Goal: Task Accomplishment & Management: Manage account settings

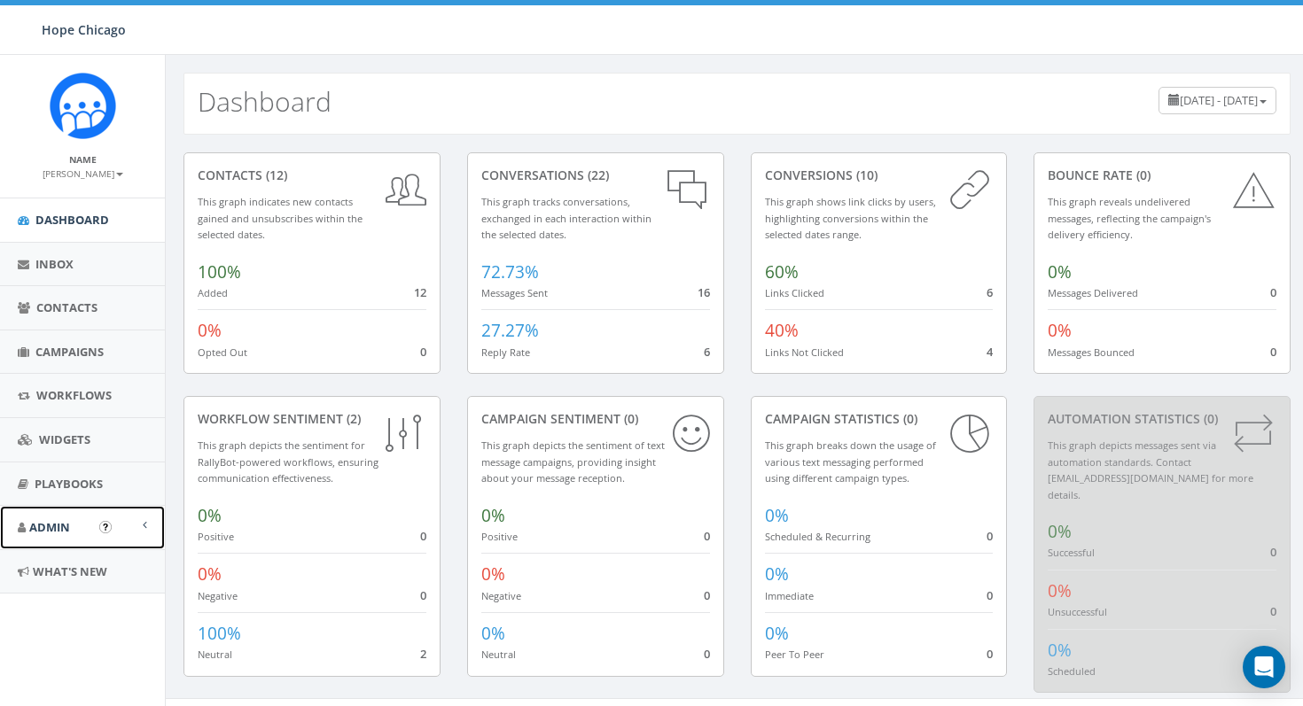
click at [53, 512] on link "Admin" at bounding box center [82, 527] width 165 height 43
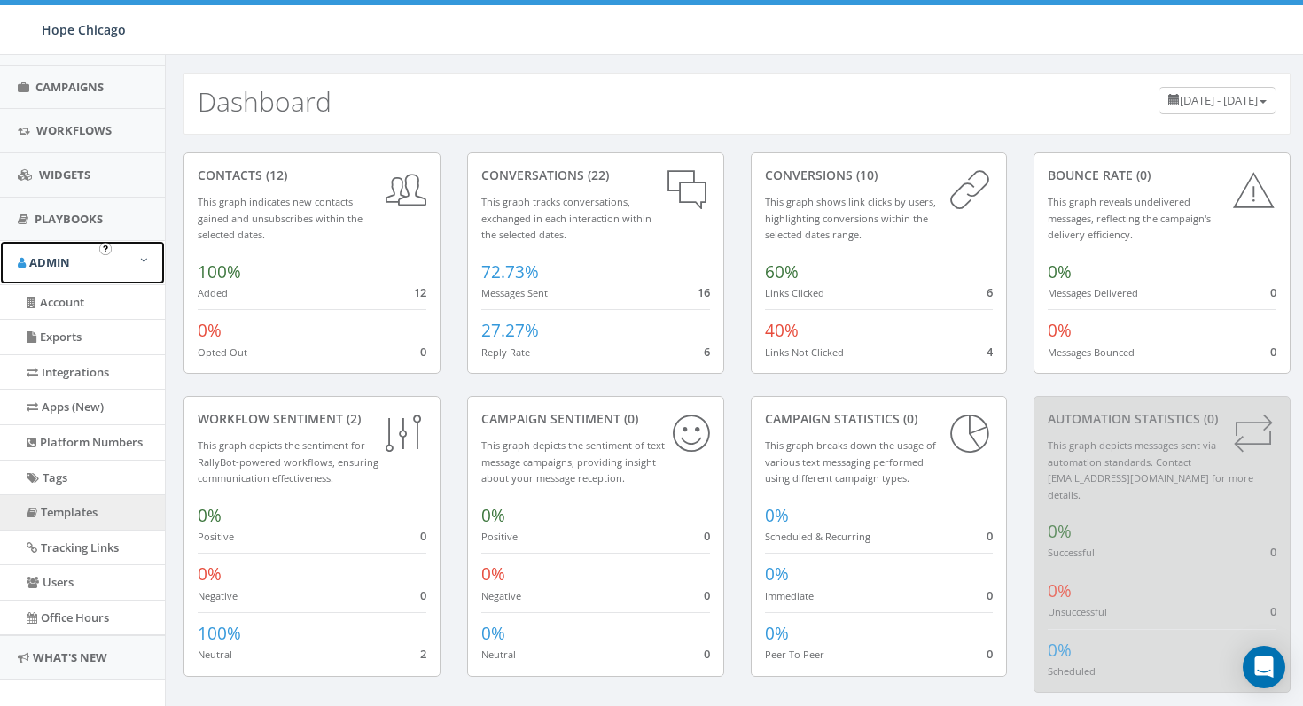
scroll to position [288, 0]
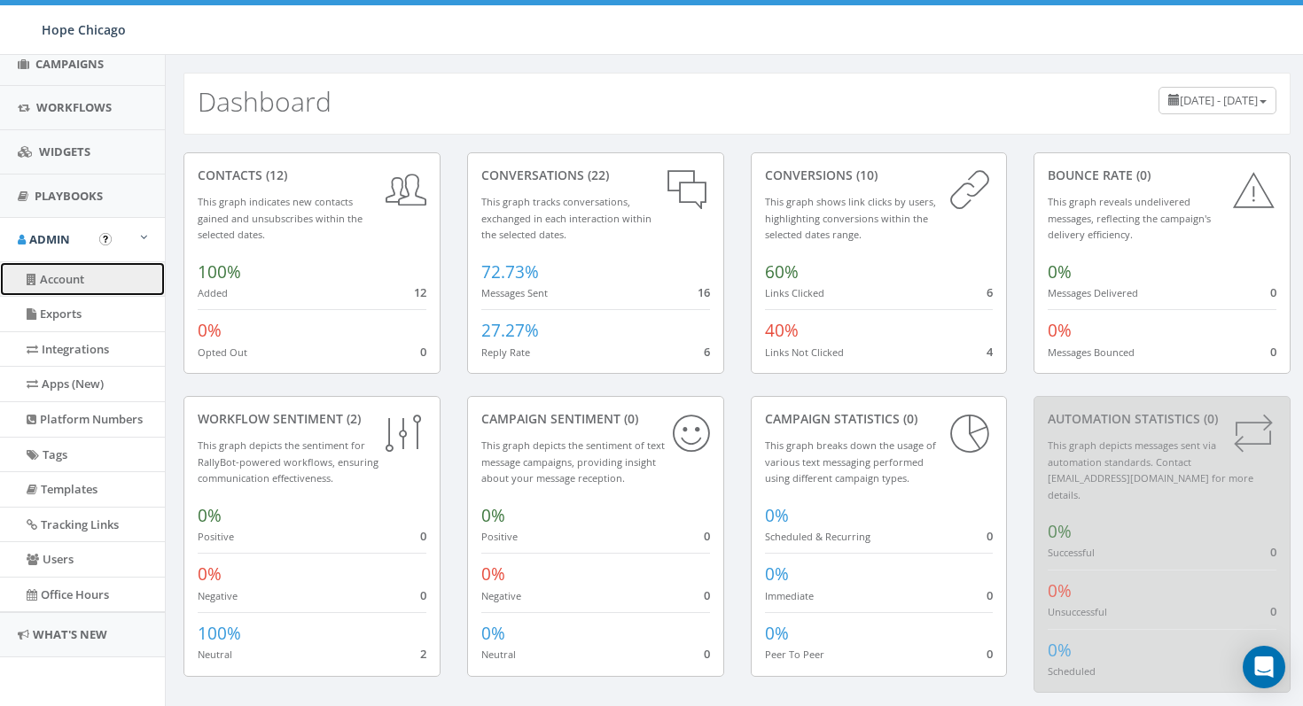
click at [84, 270] on link "Account" at bounding box center [82, 279] width 165 height 35
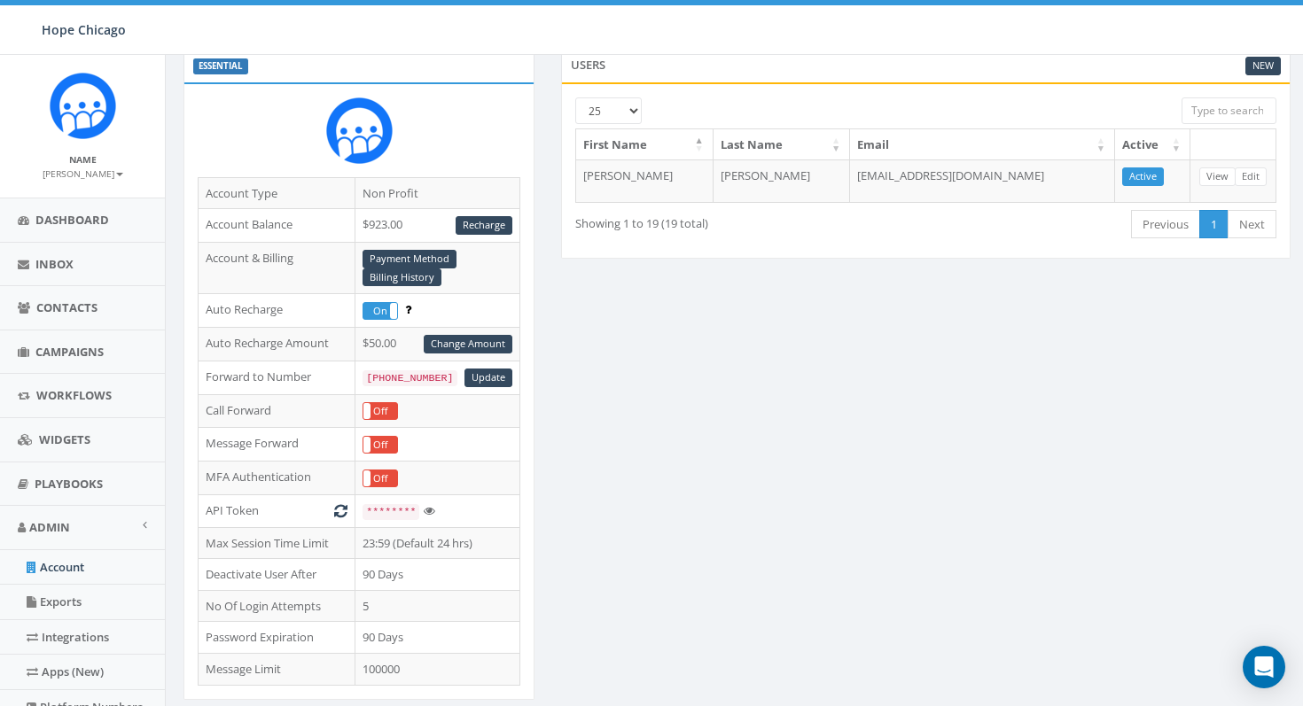
scroll to position [107, 0]
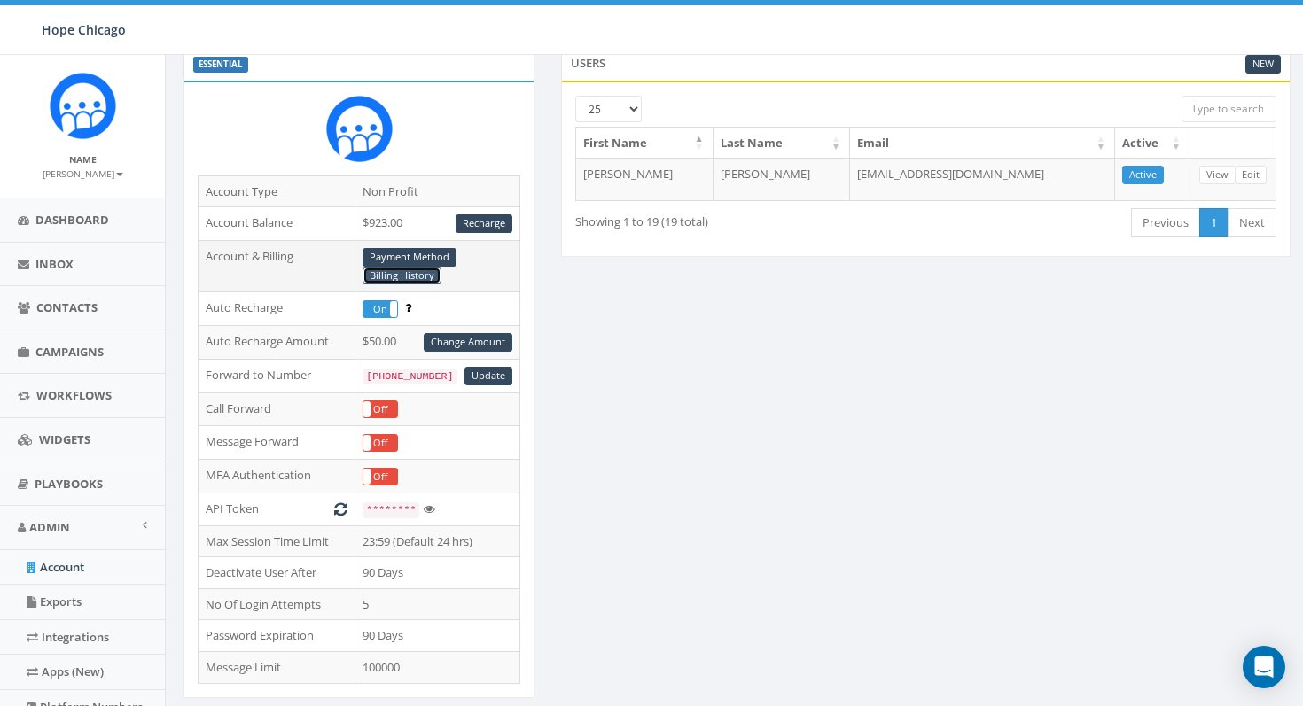
click at [393, 277] on link "Billing History" at bounding box center [402, 276] width 79 height 19
